Goal: Transaction & Acquisition: Purchase product/service

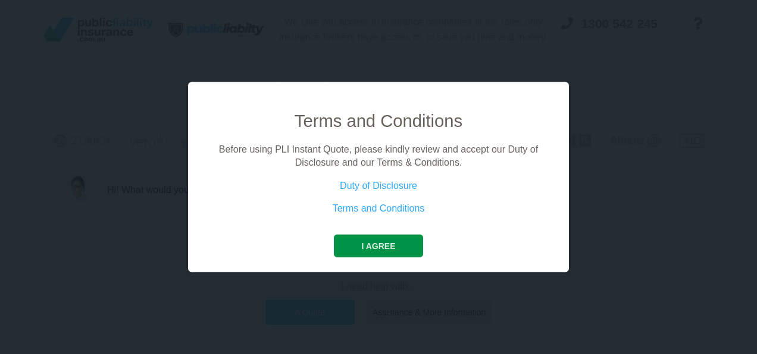
click at [402, 240] on button "I agree" at bounding box center [378, 245] width 89 height 23
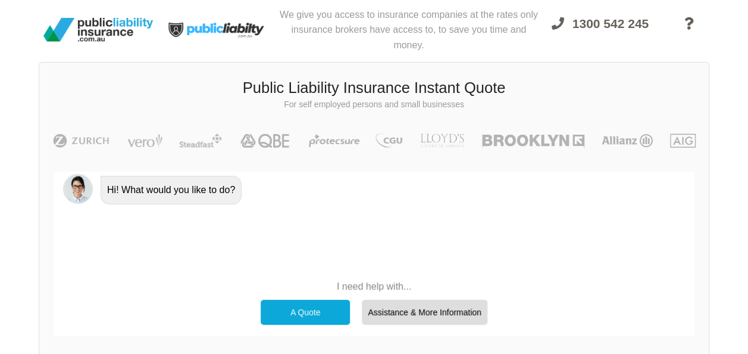
scroll to position [82, 0]
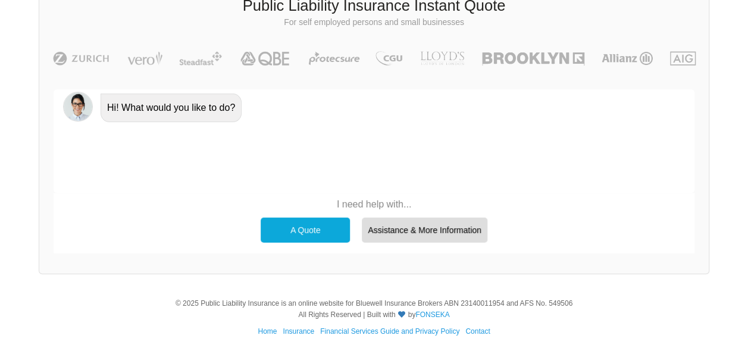
click at [297, 234] on div "A Quote" at bounding box center [305, 229] width 89 height 25
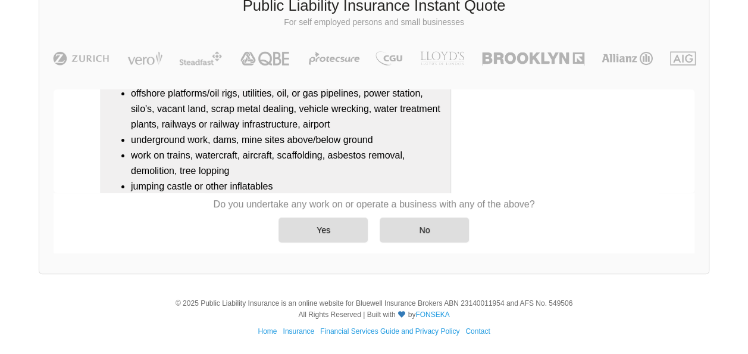
scroll to position [258, 0]
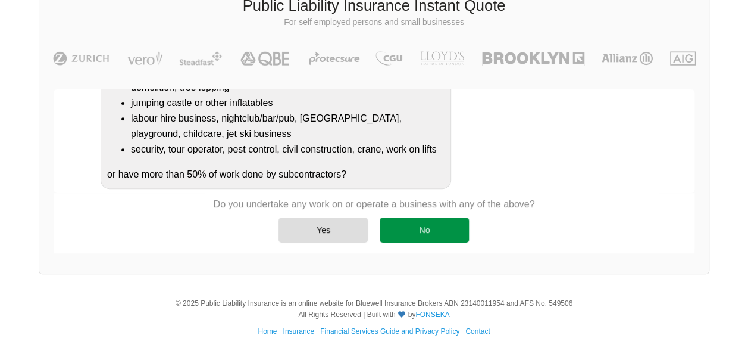
click at [436, 237] on div "No" at bounding box center [424, 229] width 89 height 25
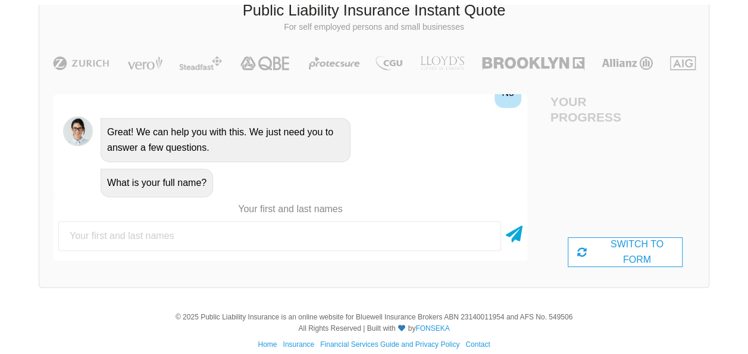
scroll to position [82, 0]
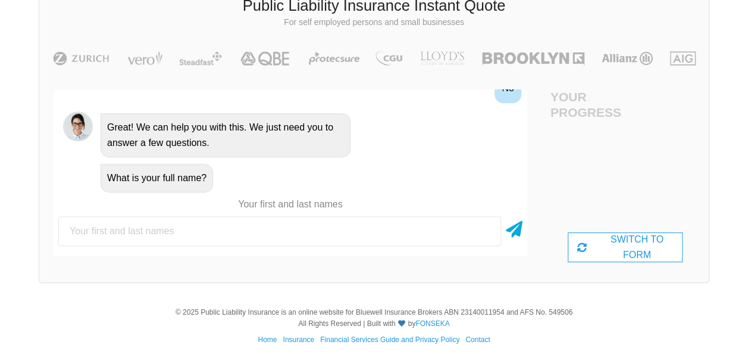
click at [436, 237] on input "text" at bounding box center [279, 231] width 443 height 30
type input "[PERSON_NAME]"
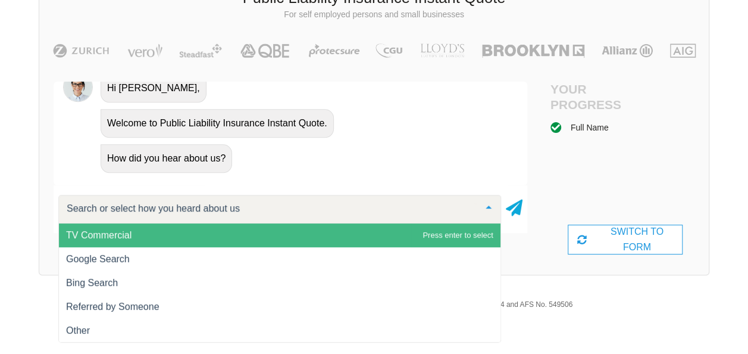
scroll to position [90, 0]
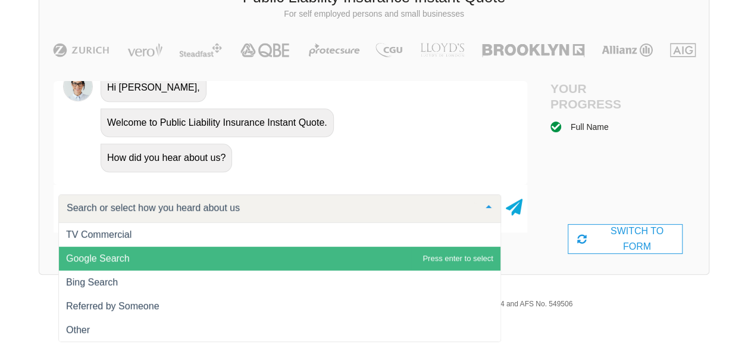
click at [219, 250] on span "Google Search" at bounding box center [280, 258] width 442 height 24
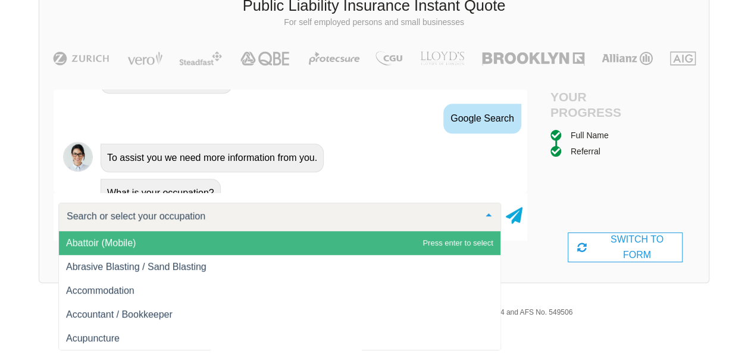
scroll to position [737, 0]
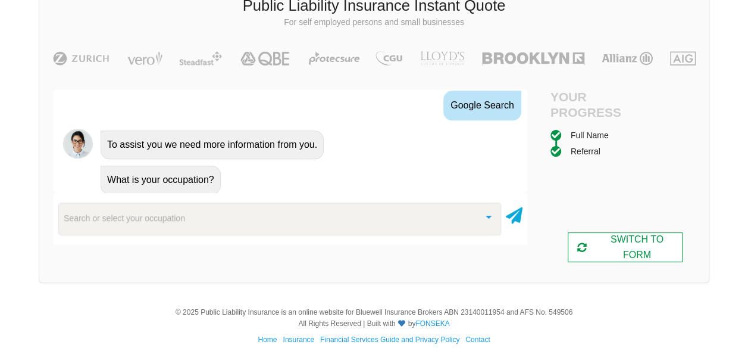
click at [657, 253] on div "SWITCH TO FORM" at bounding box center [625, 247] width 115 height 30
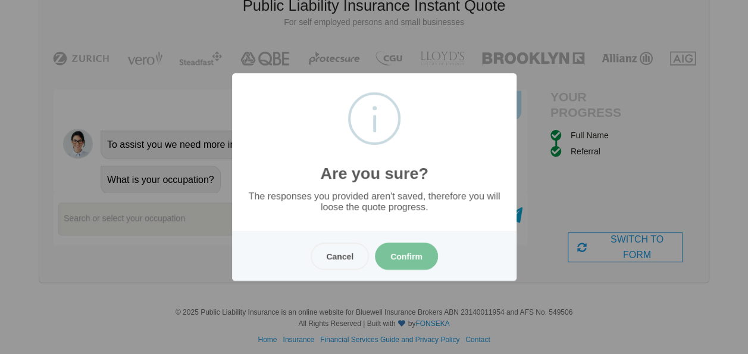
click at [397, 246] on button "Confirm" at bounding box center [406, 255] width 63 height 27
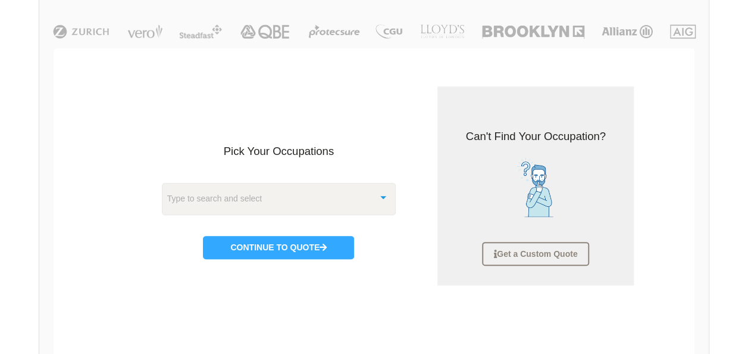
scroll to position [113, 0]
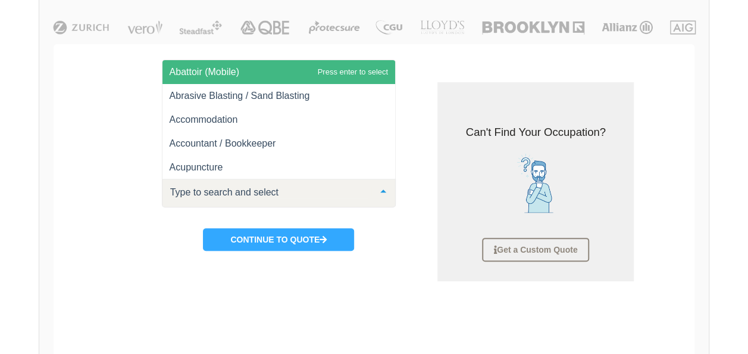
click at [384, 190] on div at bounding box center [383, 192] width 24 height 26
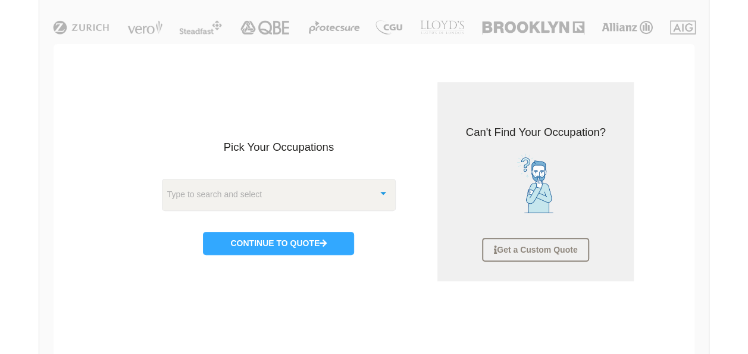
click at [423, 162] on div "Pick Your Occupations Type to search and select Abattoir (Mobile) Abrasive Blas…" at bounding box center [279, 178] width 292 height 192
